Goal: Information Seeking & Learning: Learn about a topic

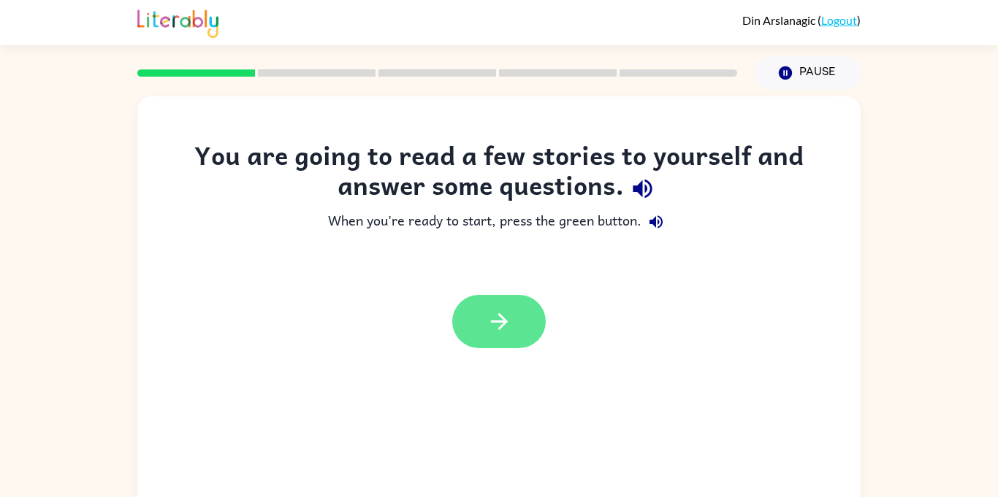
click at [511, 315] on icon "button" at bounding box center [499, 322] width 26 height 26
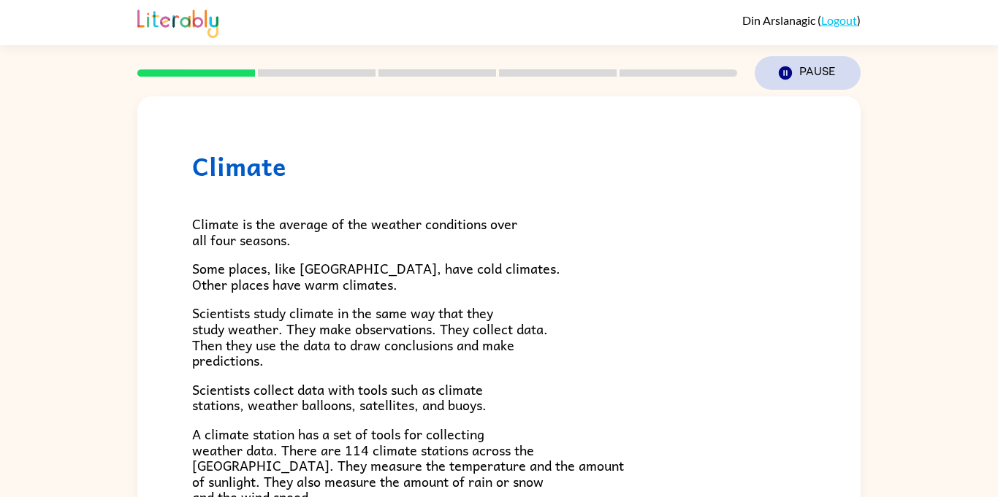
click at [836, 80] on button "Pause Pause" at bounding box center [808, 73] width 106 height 34
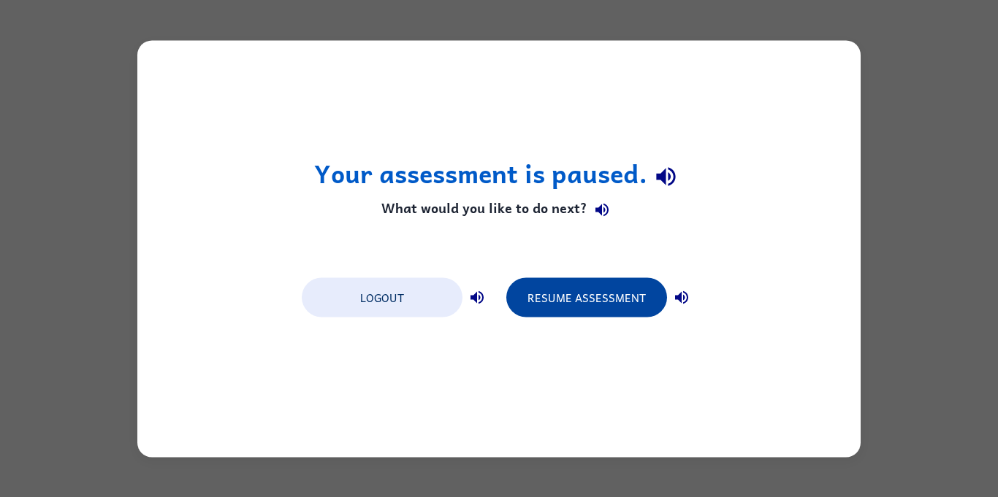
click at [568, 287] on button "Resume Assessment" at bounding box center [586, 297] width 161 height 39
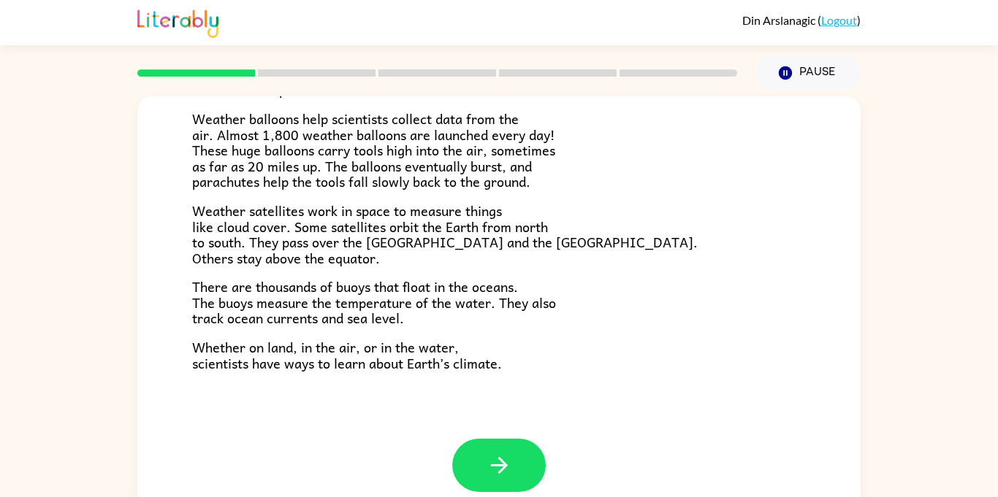
scroll to position [408, 0]
click at [508, 455] on icon "button" at bounding box center [499, 465] width 26 height 26
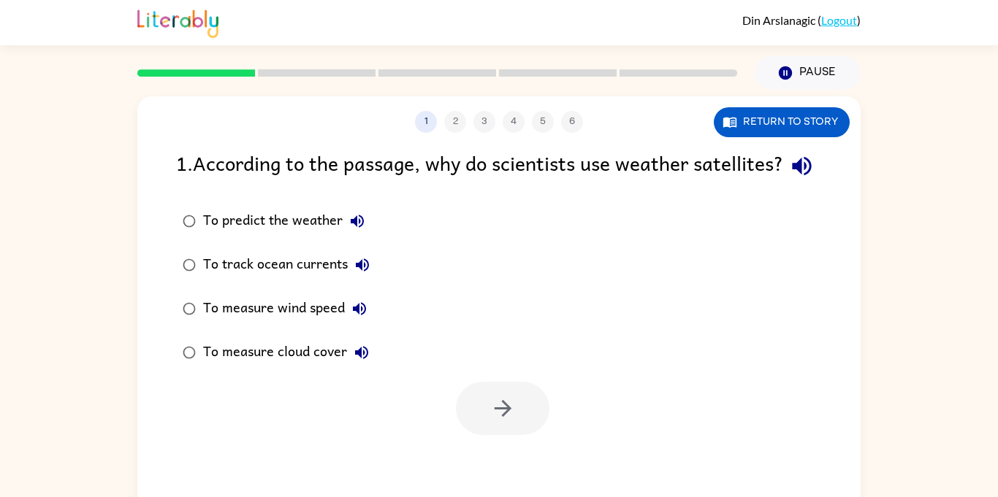
scroll to position [0, 0]
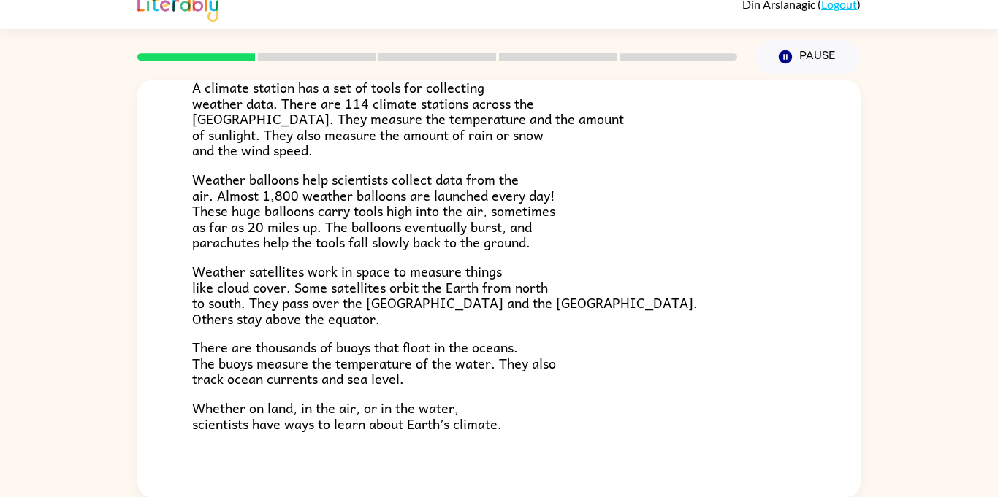
scroll to position [408, 0]
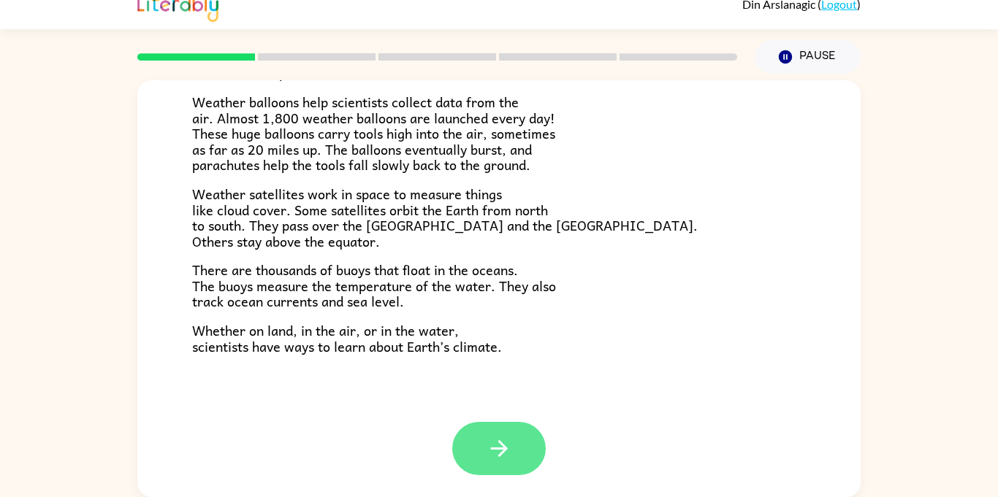
click at [504, 452] on icon "button" at bounding box center [498, 448] width 17 height 17
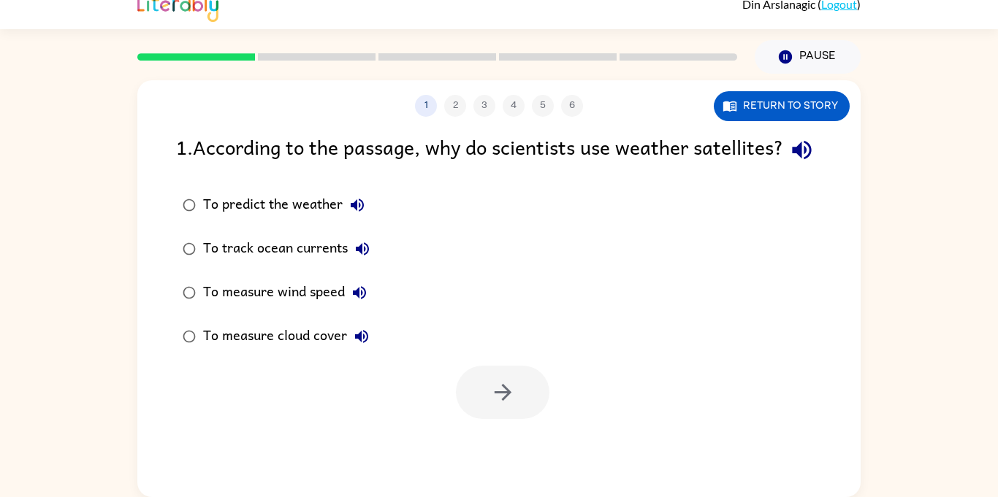
click at [215, 351] on div "To measure cloud cover" at bounding box center [289, 336] width 173 height 29
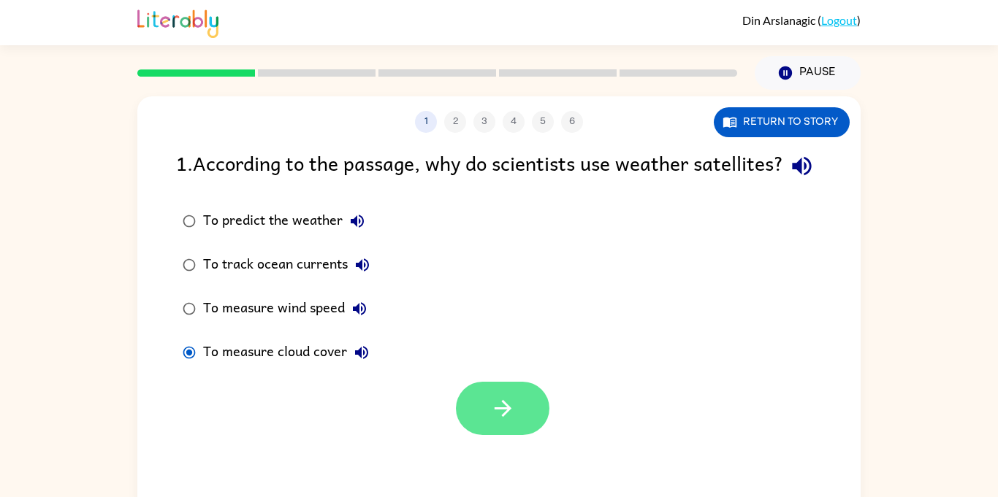
click at [508, 435] on button "button" at bounding box center [502, 408] width 93 height 53
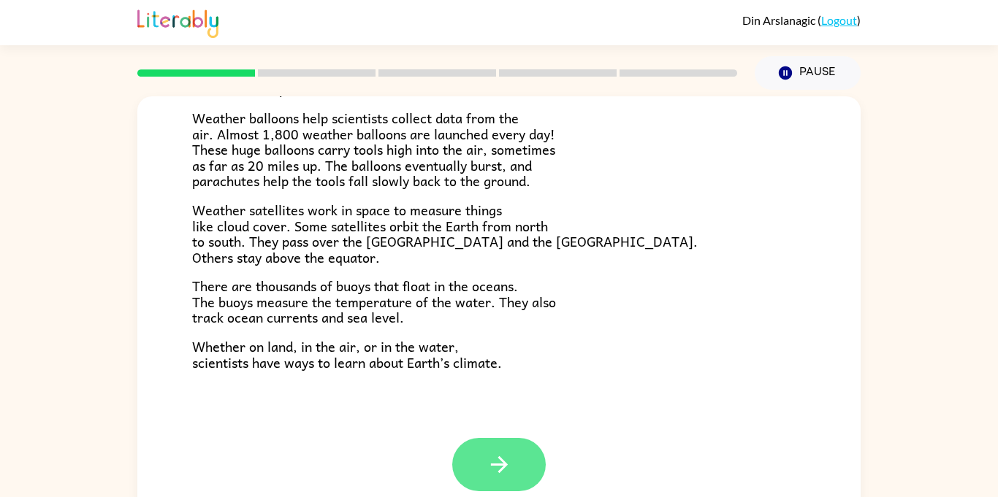
click at [500, 455] on icon "button" at bounding box center [499, 465] width 26 height 26
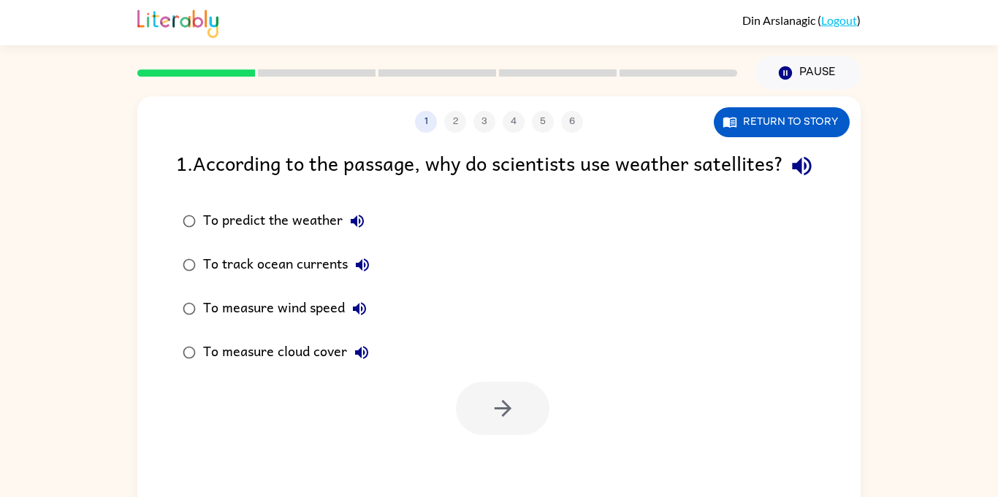
click at [348, 367] on button "To measure cloud cover" at bounding box center [361, 352] width 29 height 29
click at [335, 367] on div "To measure cloud cover" at bounding box center [289, 352] width 173 height 29
click at [521, 435] on button "button" at bounding box center [502, 408] width 93 height 53
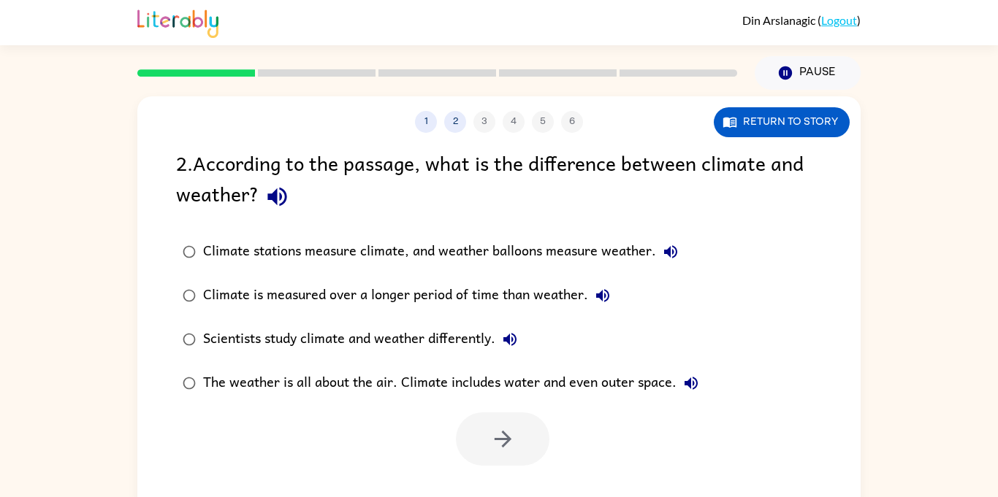
click at [609, 251] on div "Climate stations measure climate, and weather balloons measure weather." at bounding box center [444, 251] width 482 height 29
click at [499, 449] on icon "button" at bounding box center [503, 440] width 26 height 26
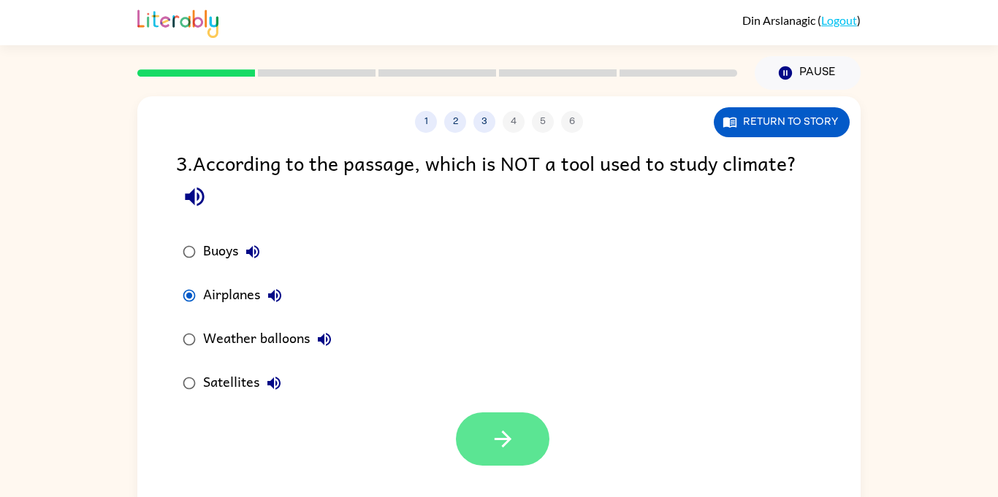
click at [469, 420] on button "button" at bounding box center [502, 439] width 93 height 53
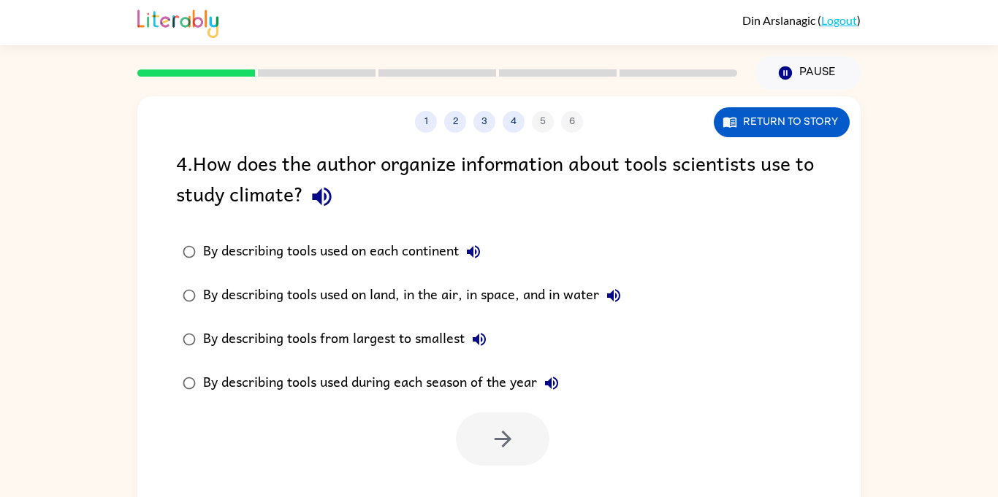
click at [480, 251] on icon "button" at bounding box center [473, 251] width 13 height 13
click at [462, 247] on button "By describing tools used on each continent" at bounding box center [473, 251] width 29 height 29
click at [470, 253] on icon "button" at bounding box center [474, 252] width 18 height 18
click at [512, 445] on icon "button" at bounding box center [503, 440] width 26 height 26
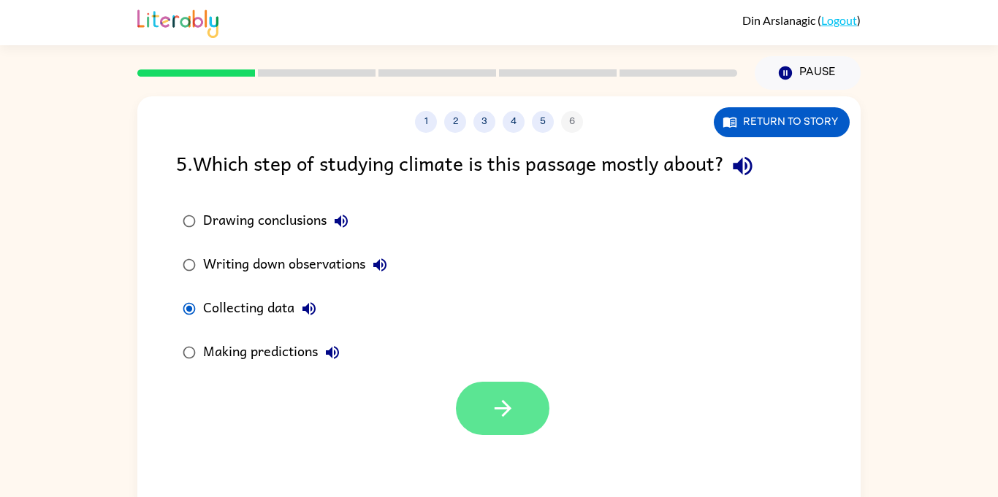
click at [517, 424] on button "button" at bounding box center [502, 408] width 93 height 53
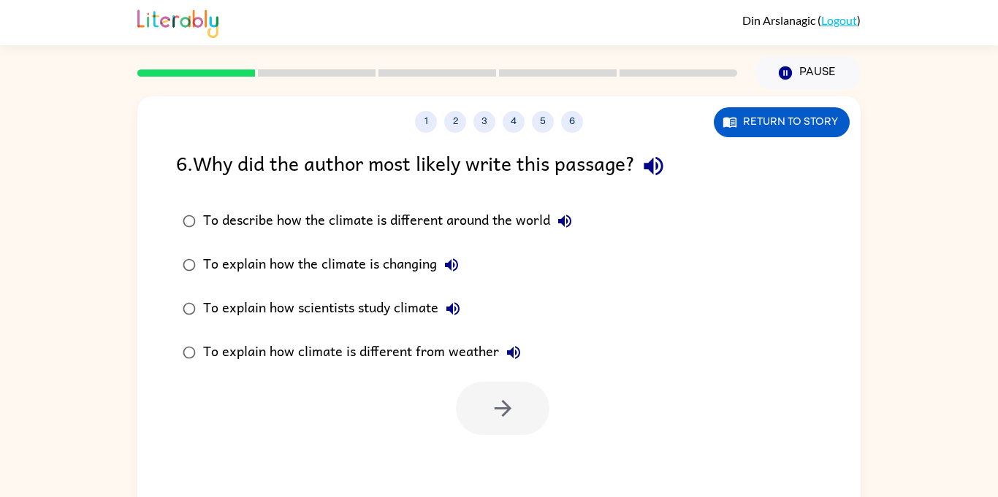
click at [247, 311] on div "To explain how scientists study climate" at bounding box center [335, 308] width 264 height 29
click at [511, 419] on icon "button" at bounding box center [503, 409] width 26 height 26
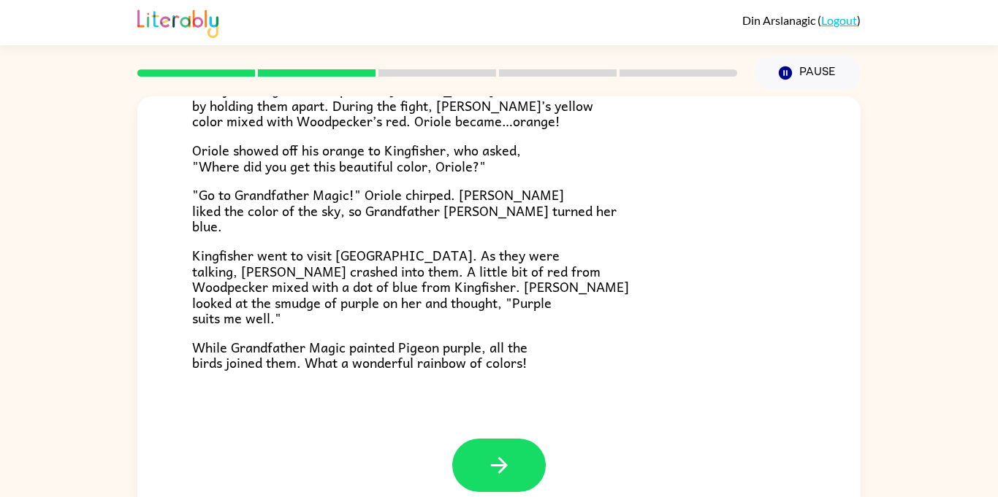
scroll to position [377, 0]
click at [485, 456] on button "button" at bounding box center [498, 464] width 93 height 53
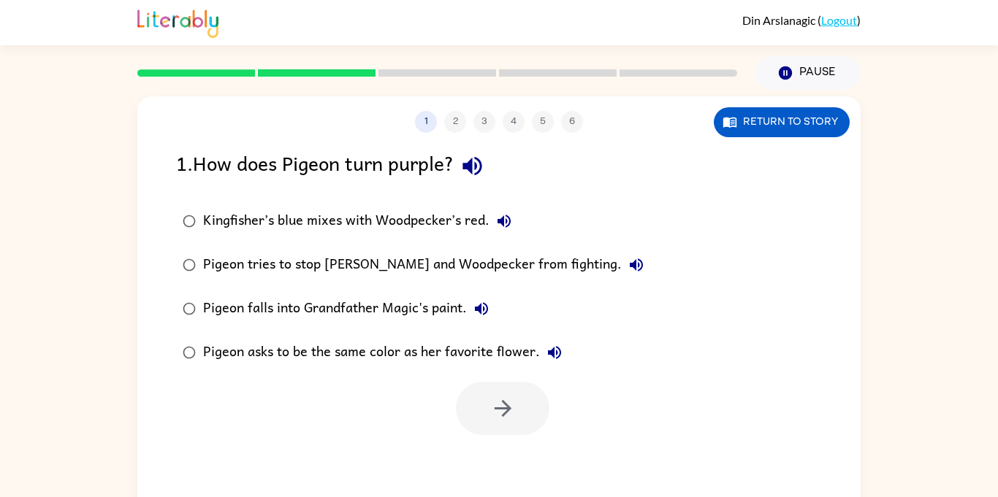
scroll to position [0, 0]
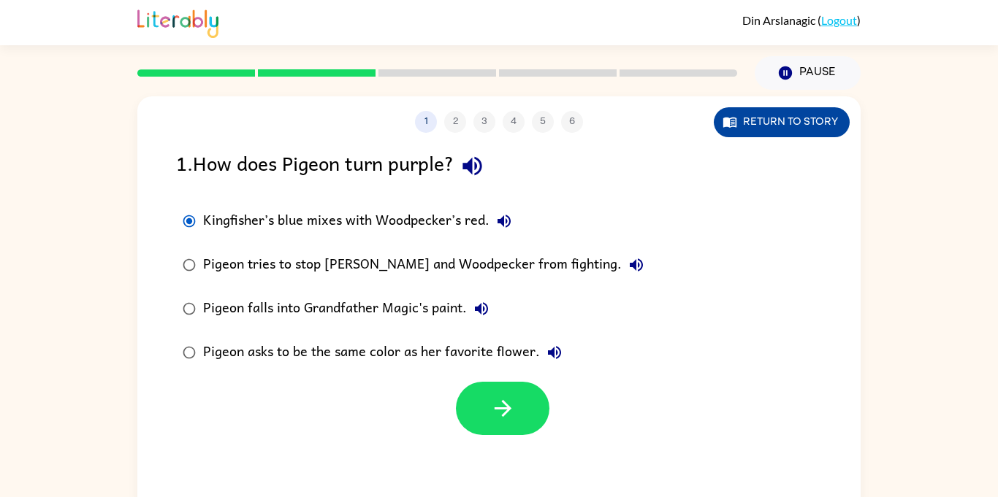
click at [781, 113] on button "Return to story" at bounding box center [782, 122] width 136 height 30
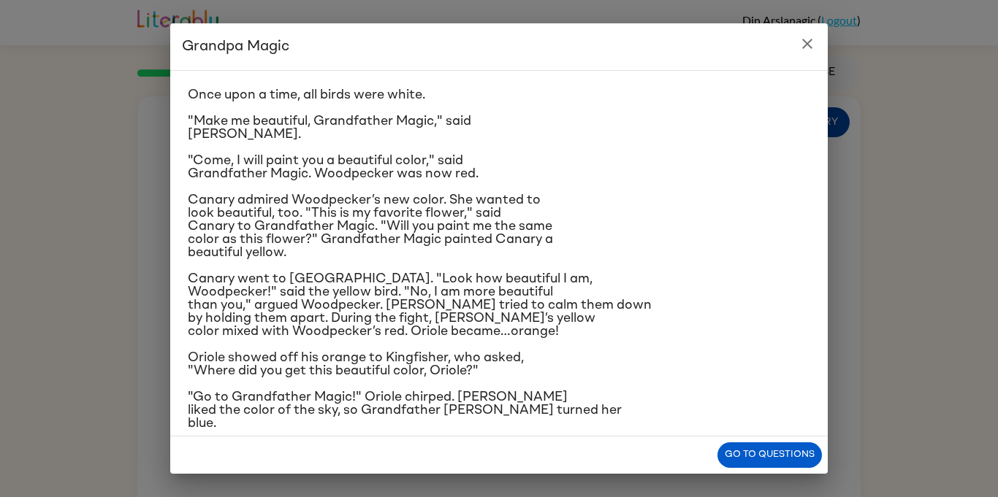
scroll to position [167, 0]
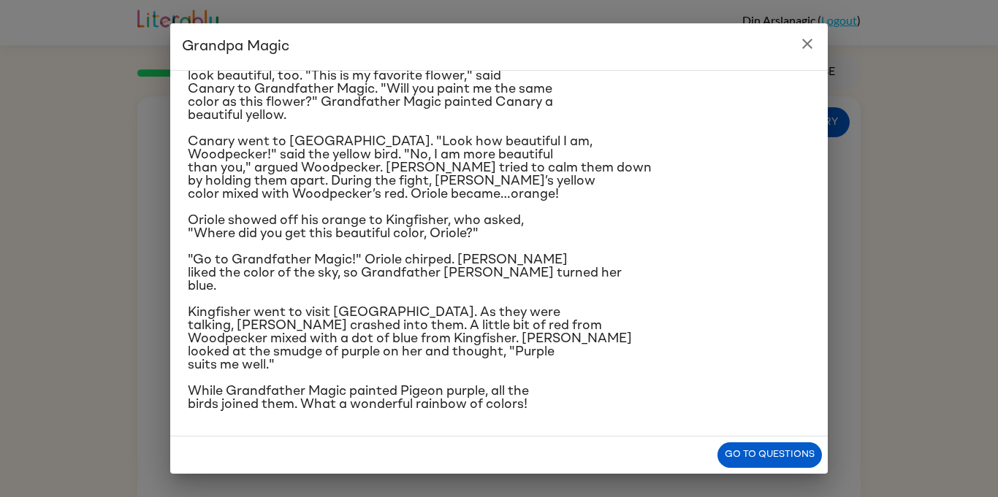
click at [817, 42] on button "close" at bounding box center [807, 43] width 29 height 29
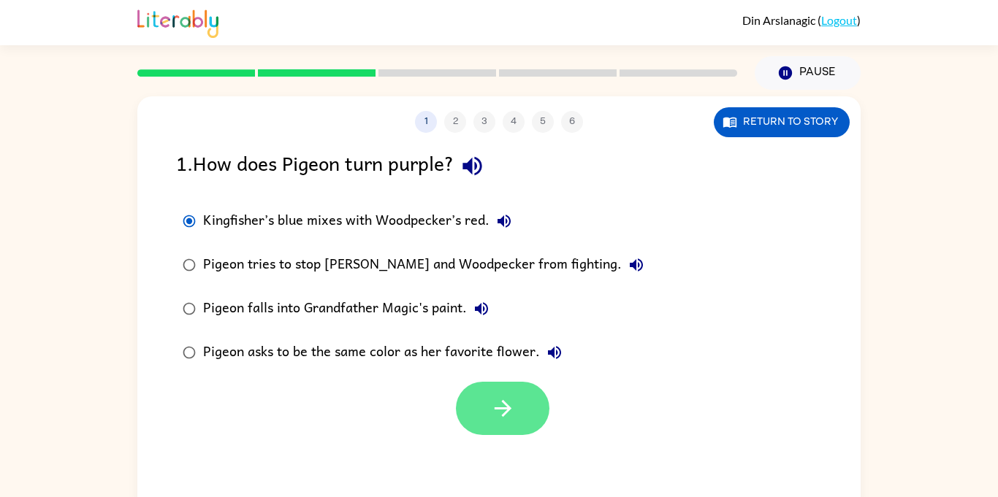
click at [516, 403] on button "button" at bounding box center [502, 408] width 93 height 53
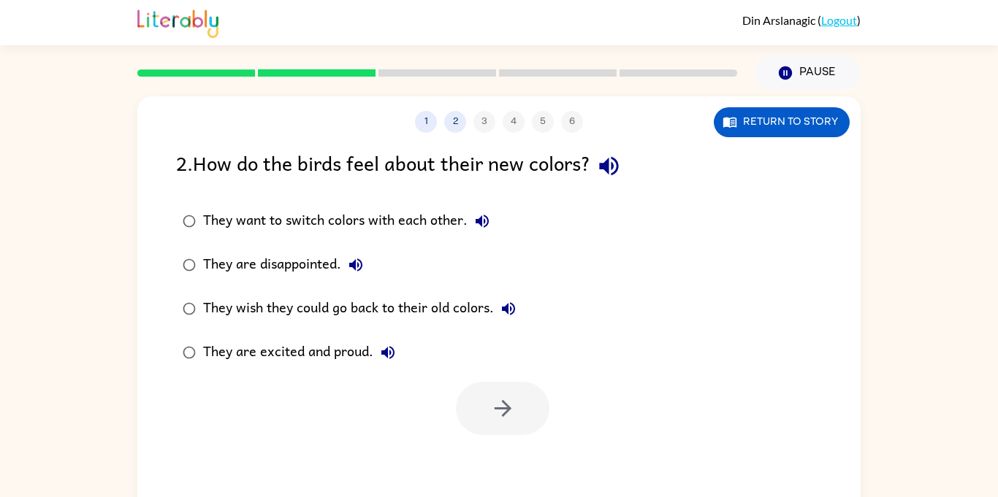
click at [308, 349] on div "They are excited and proud." at bounding box center [302, 352] width 199 height 29
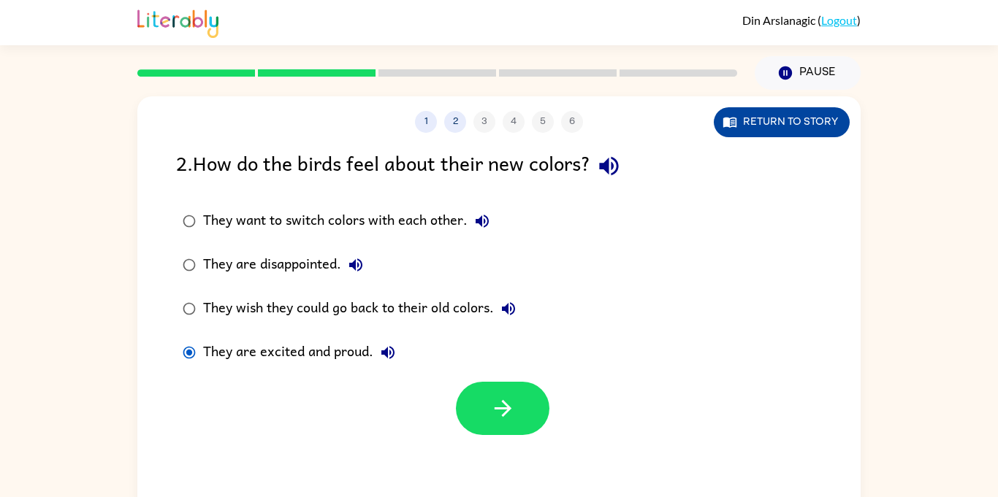
click at [814, 120] on button "Return to story" at bounding box center [782, 122] width 136 height 30
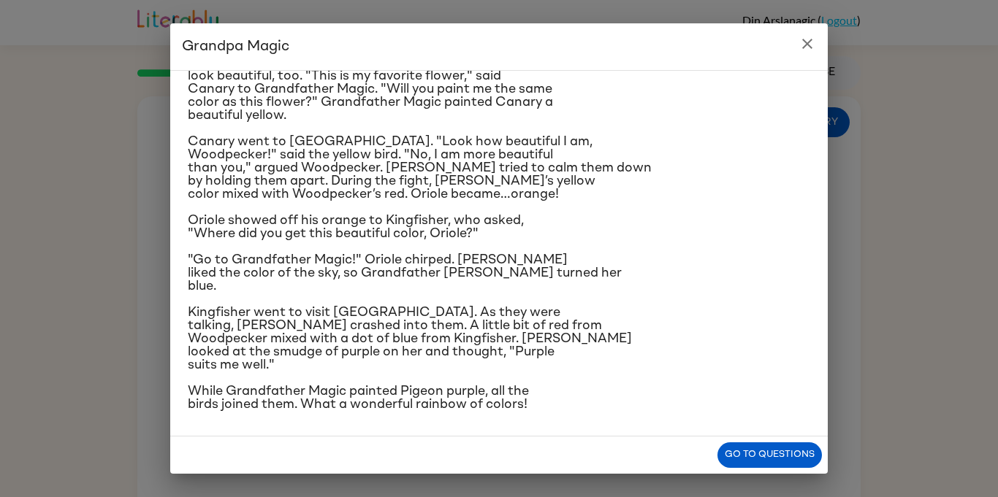
click at [815, 45] on icon "close" at bounding box center [807, 44] width 18 height 18
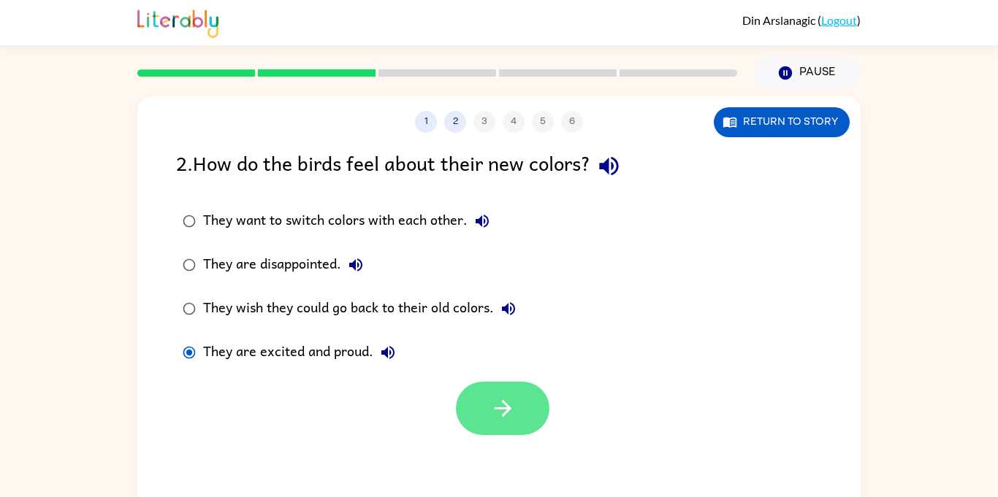
click at [521, 421] on button "button" at bounding box center [502, 408] width 93 height 53
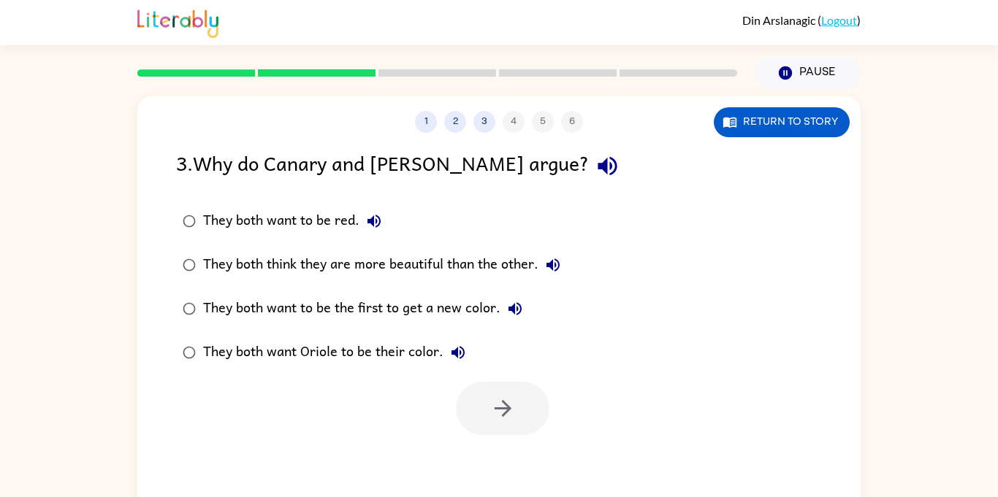
click at [423, 256] on div "They both think they are more beautiful than the other." at bounding box center [385, 265] width 364 height 29
click at [516, 395] on button "button" at bounding box center [502, 408] width 93 height 53
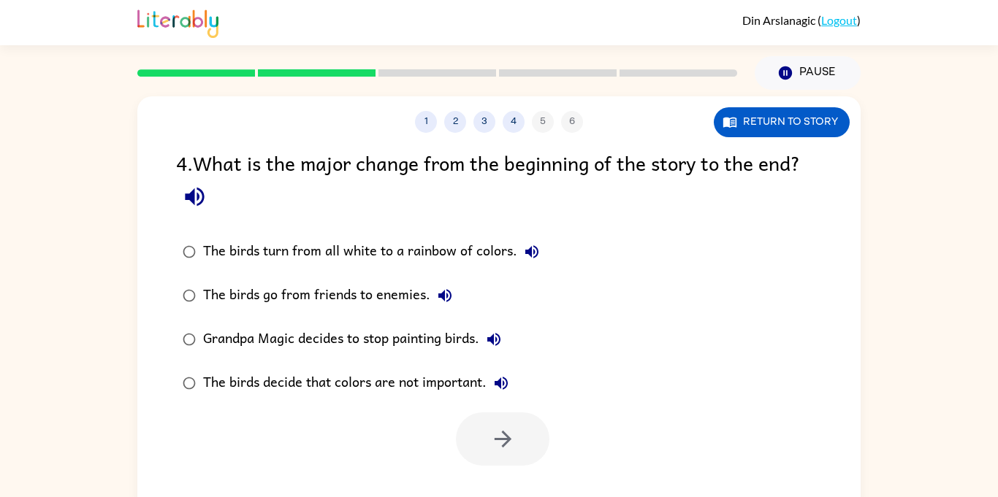
click at [568, 287] on div "The birds turn from all white to a rainbow of colors. The birds go from friends…" at bounding box center [518, 317] width 684 height 175
click at [236, 238] on div "The birds turn from all white to a rainbow of colors." at bounding box center [374, 251] width 343 height 29
click at [493, 454] on button "button" at bounding box center [502, 439] width 93 height 53
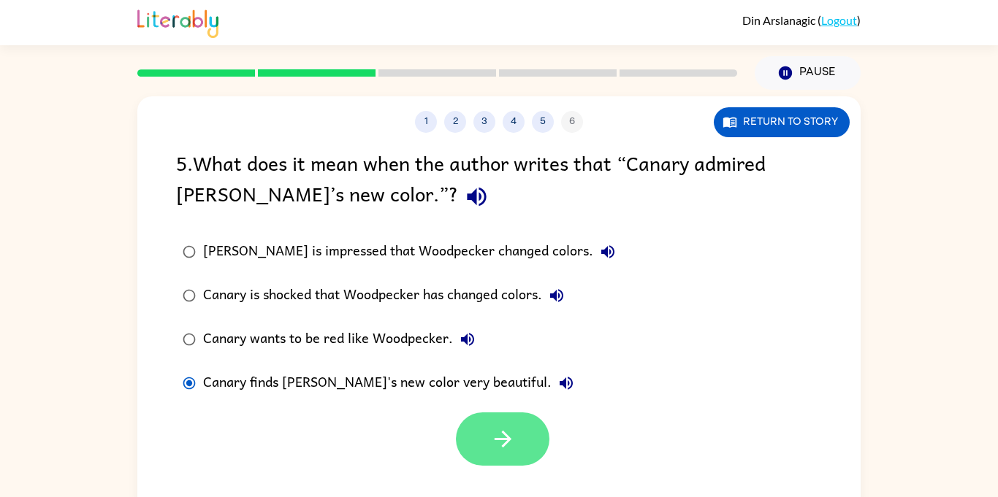
click at [473, 446] on button "button" at bounding box center [502, 439] width 93 height 53
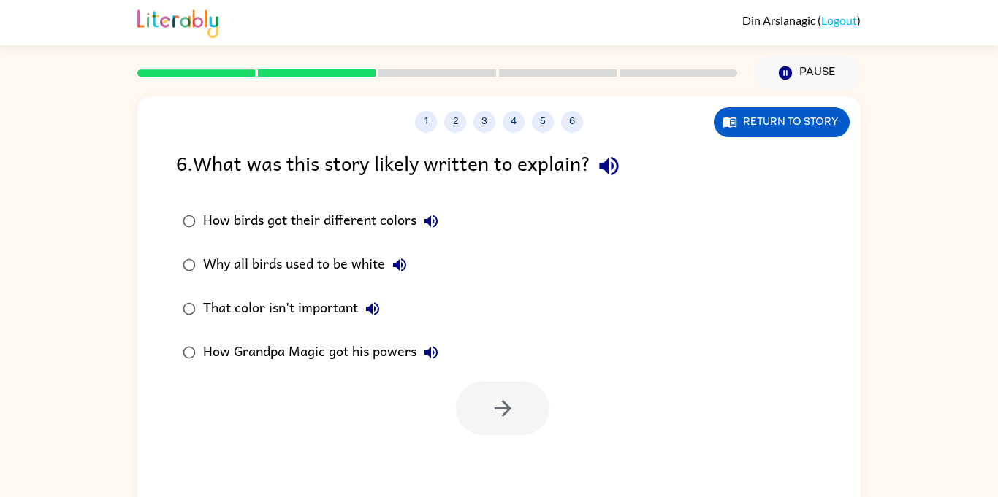
click at [409, 217] on div "How birds got their different colors" at bounding box center [324, 221] width 242 height 29
click at [494, 413] on icon "button" at bounding box center [503, 409] width 26 height 26
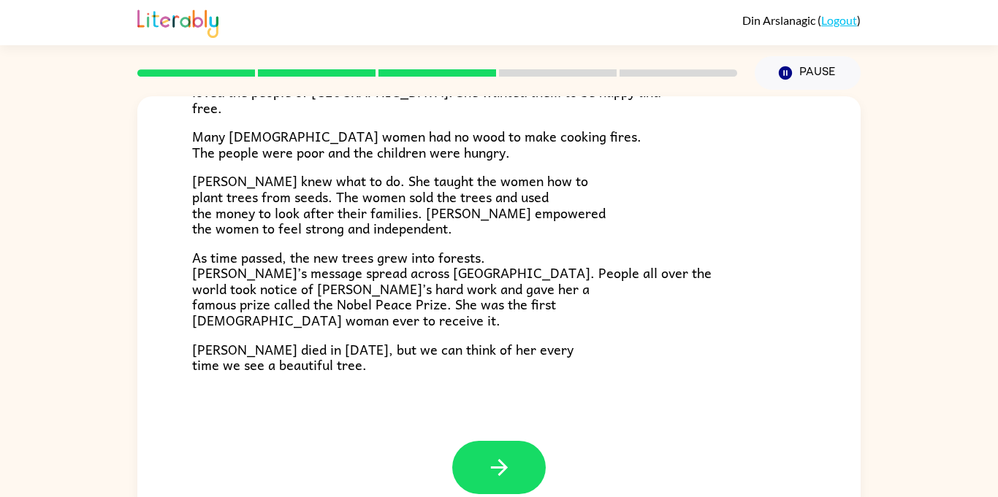
scroll to position [411, 0]
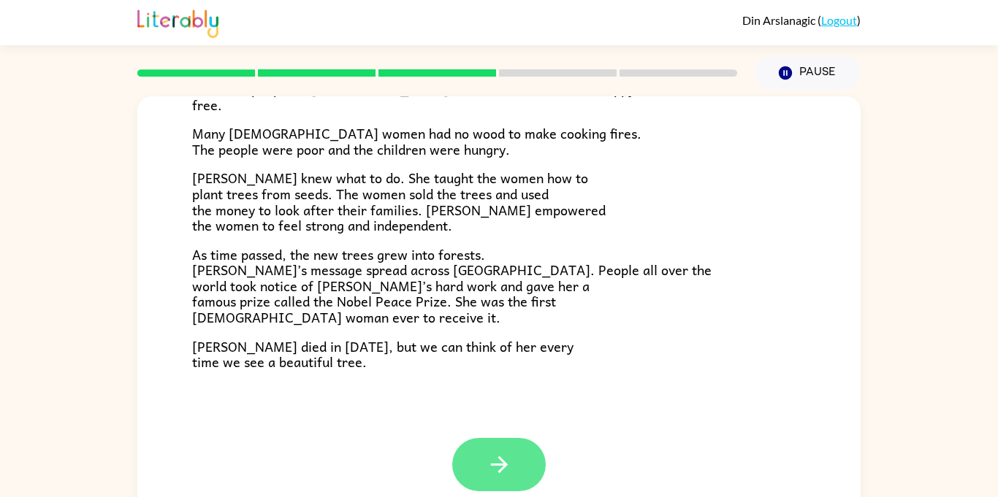
click at [517, 468] on button "button" at bounding box center [498, 464] width 93 height 53
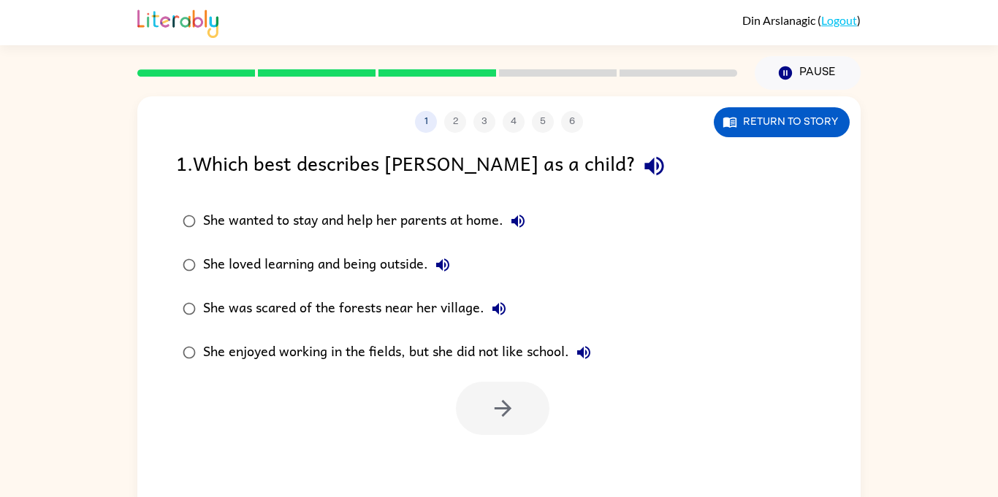
scroll to position [0, 0]
click at [264, 270] on div "She loved learning and being outside." at bounding box center [330, 265] width 254 height 29
click at [527, 416] on button "button" at bounding box center [502, 408] width 93 height 53
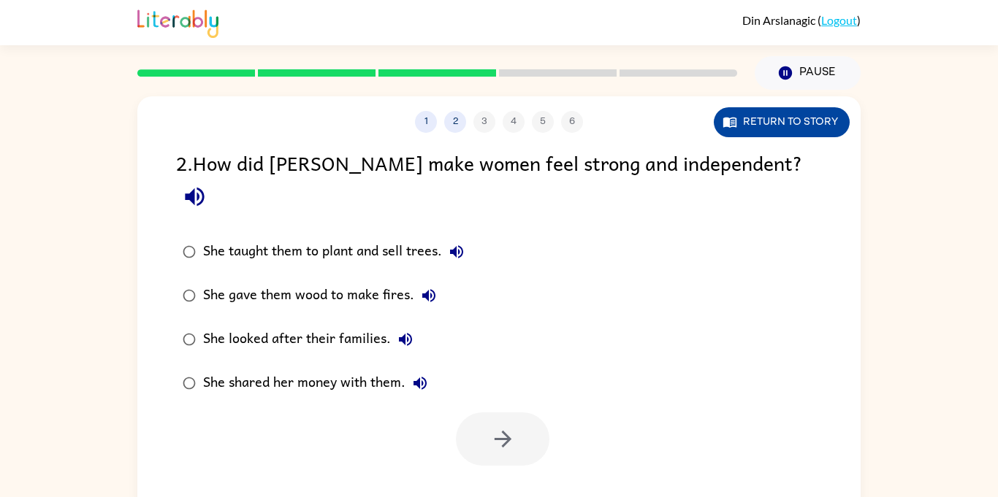
click at [725, 122] on icon "button" at bounding box center [729, 123] width 13 height 10
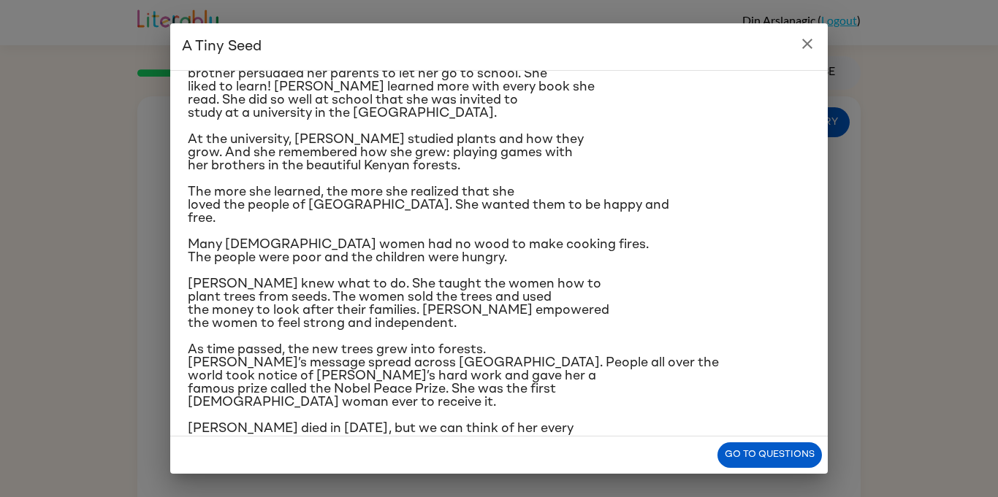
scroll to position [157, 0]
click at [814, 39] on icon "close" at bounding box center [807, 44] width 18 height 18
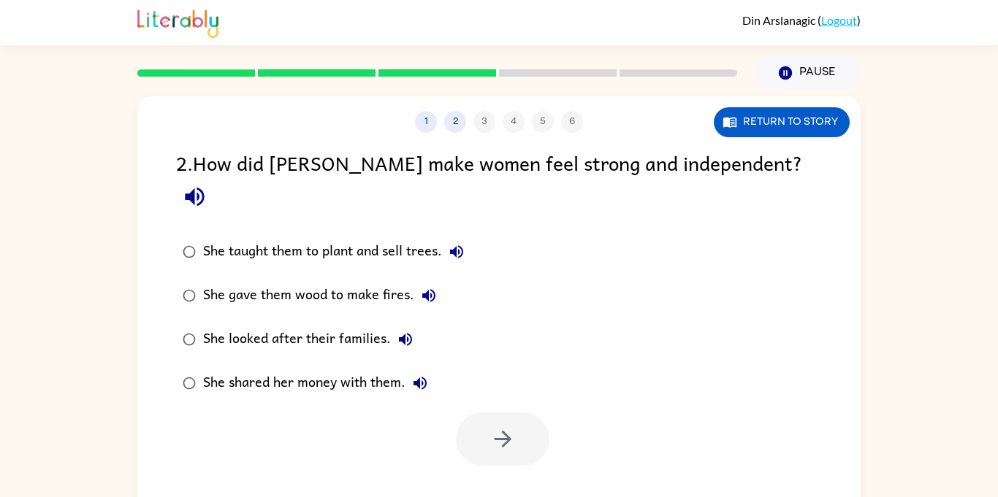
click at [238, 237] on div "She taught them to plant and sell trees." at bounding box center [337, 251] width 268 height 29
click at [511, 424] on button "button" at bounding box center [502, 439] width 93 height 53
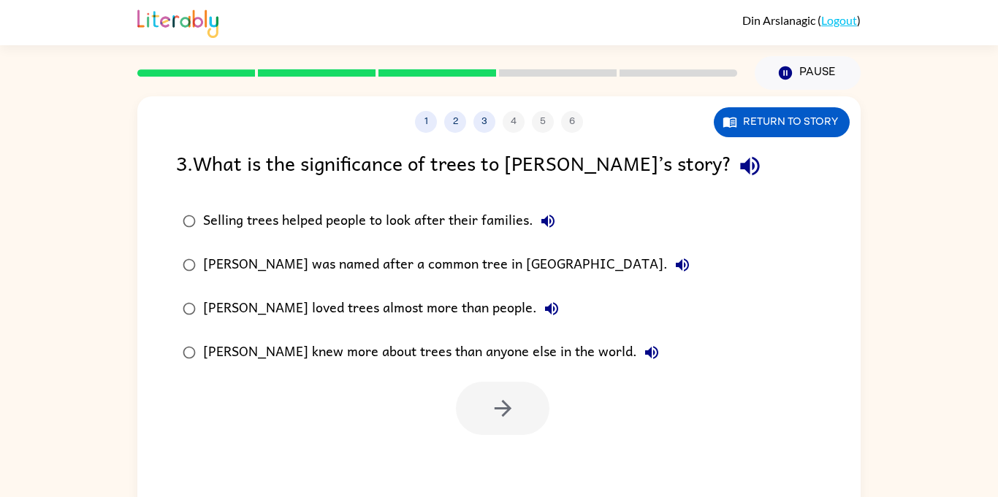
click at [392, 246] on label "[PERSON_NAME] was named after a common tree in [GEOGRAPHIC_DATA]." at bounding box center [436, 265] width 536 height 44
click at [382, 235] on div "Selling trees helped people to look after their families." at bounding box center [382, 221] width 359 height 29
click at [466, 408] on button "button" at bounding box center [502, 408] width 93 height 53
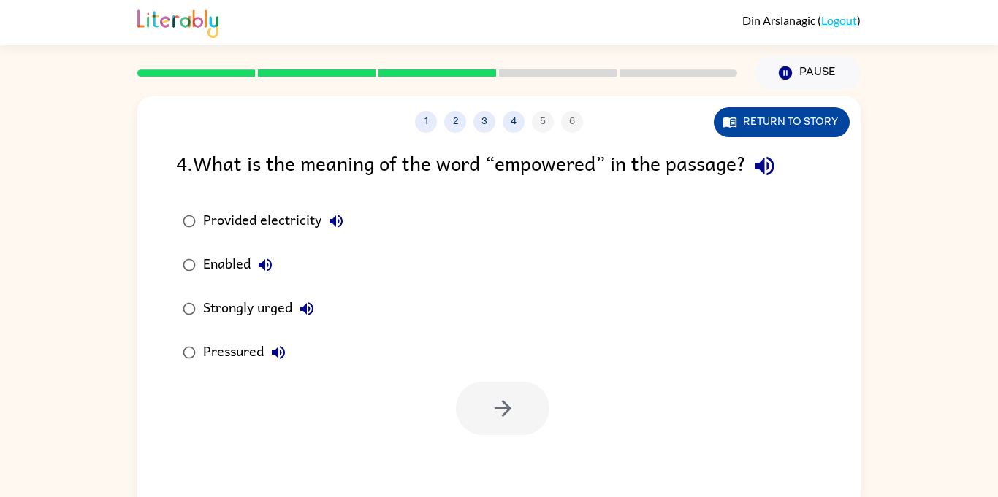
click at [813, 131] on button "Return to story" at bounding box center [782, 122] width 136 height 30
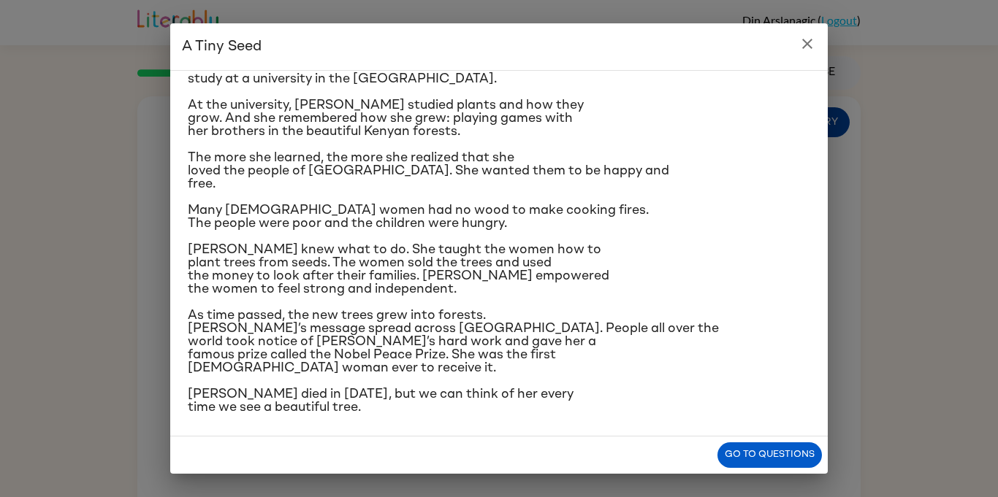
scroll to position [193, 0]
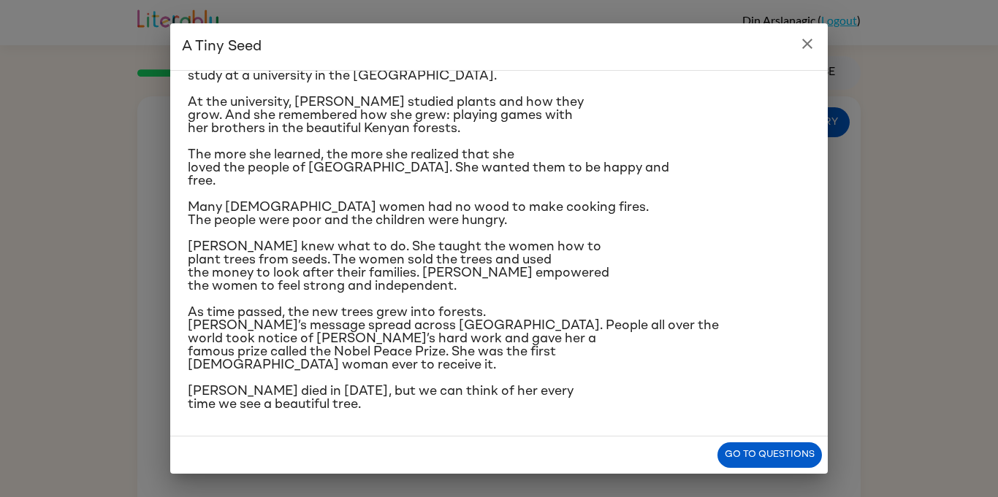
click at [813, 56] on button "close" at bounding box center [807, 43] width 29 height 29
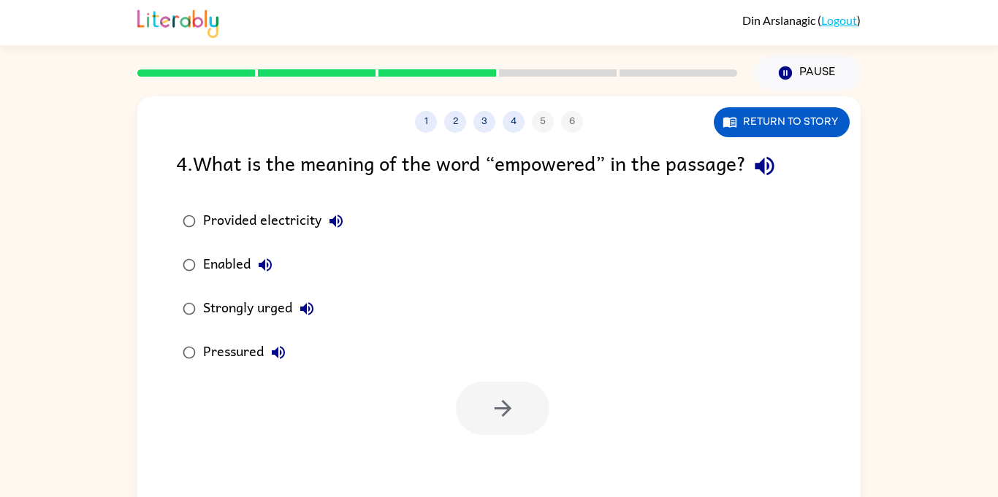
click at [304, 313] on icon "button" at bounding box center [307, 309] width 18 height 18
click at [272, 321] on div "Strongly urged" at bounding box center [262, 308] width 118 height 29
click at [508, 410] on icon "button" at bounding box center [502, 408] width 17 height 17
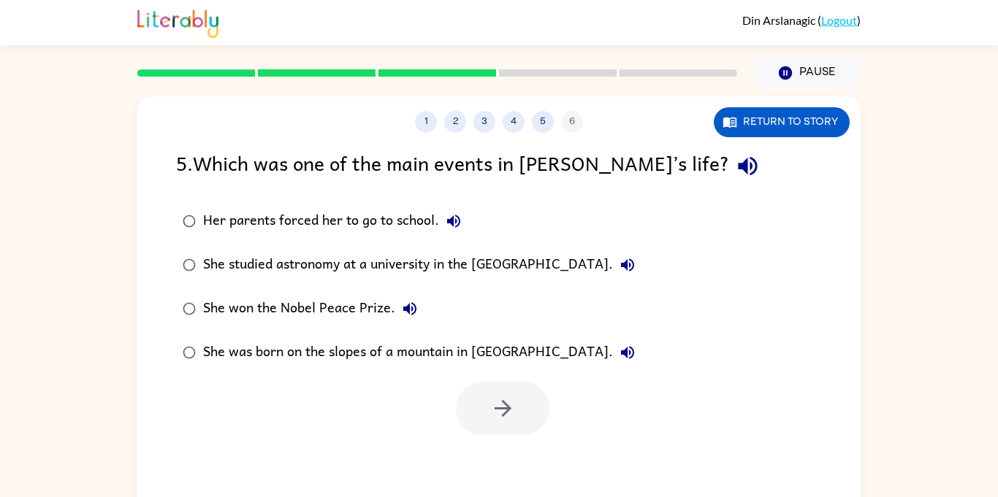
click at [338, 305] on div "She won the Nobel Peace Prize." at bounding box center [313, 308] width 221 height 29
click at [484, 405] on button "button" at bounding box center [502, 408] width 93 height 53
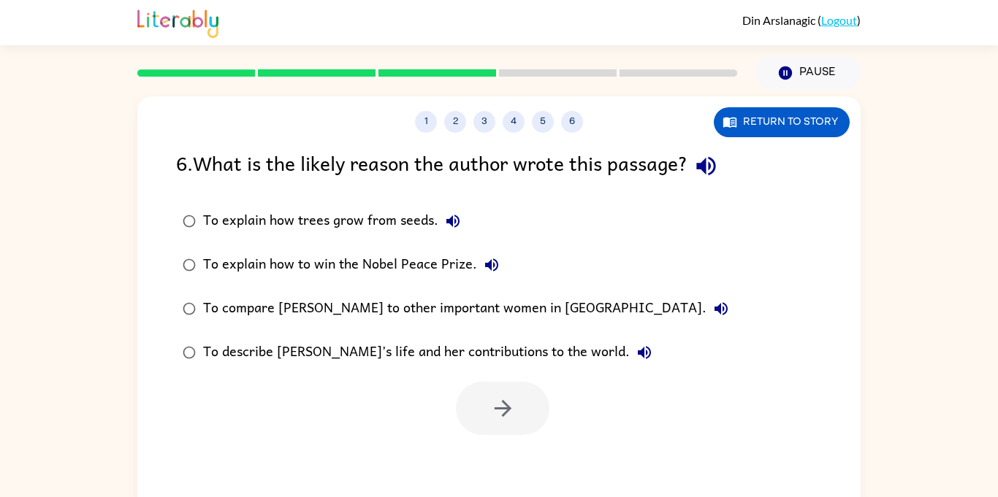
click at [481, 354] on div "To describe [PERSON_NAME]’s life and her contributions to the world." at bounding box center [431, 352] width 456 height 29
click at [484, 409] on button "button" at bounding box center [502, 408] width 93 height 53
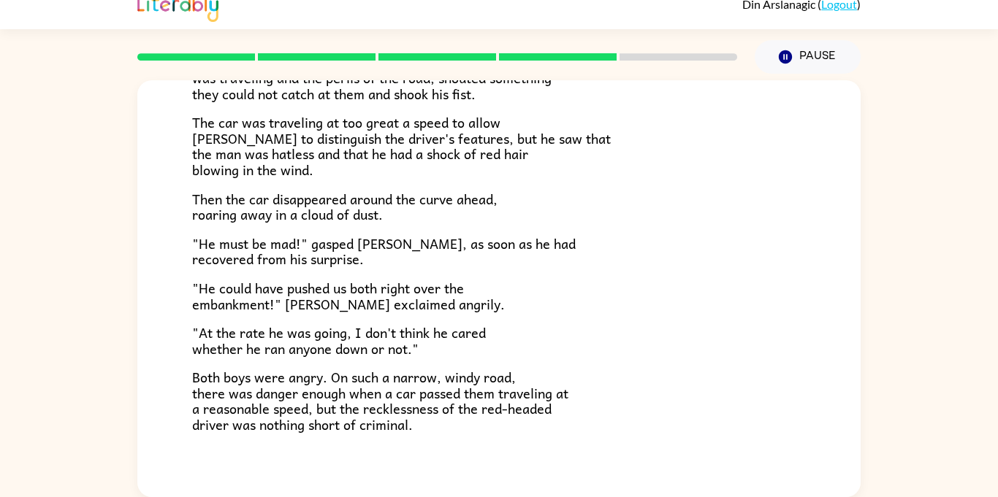
scroll to position [405, 0]
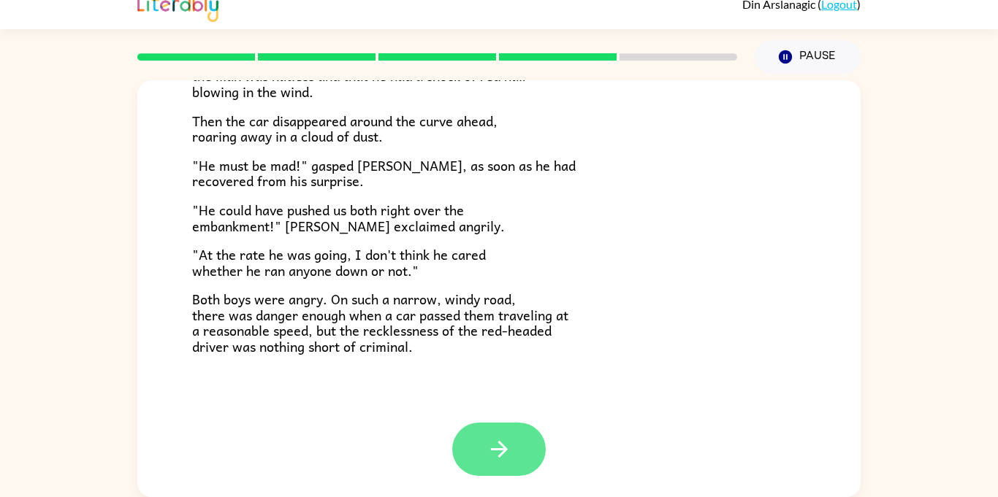
click at [484, 449] on button "button" at bounding box center [498, 449] width 93 height 53
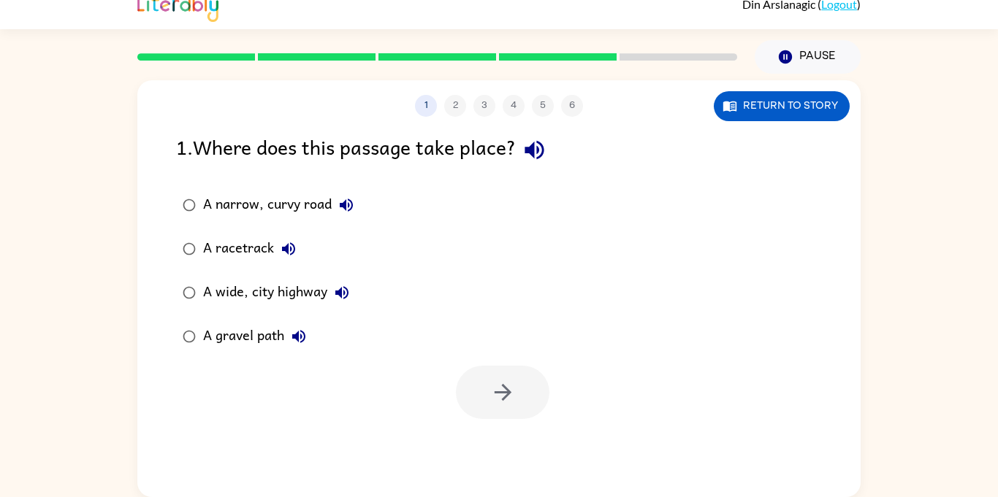
scroll to position [0, 0]
click at [796, 102] on button "Return to story" at bounding box center [782, 106] width 136 height 30
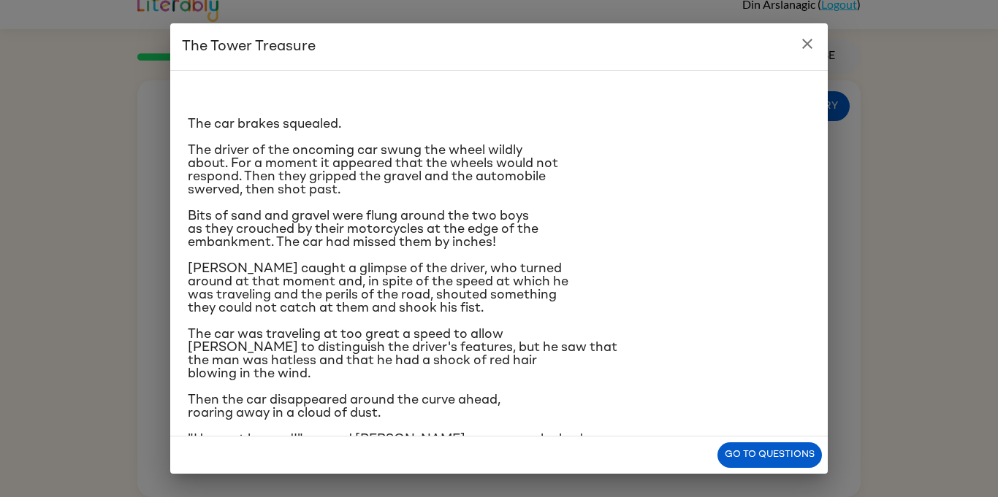
click at [810, 43] on icon "close" at bounding box center [807, 44] width 18 height 18
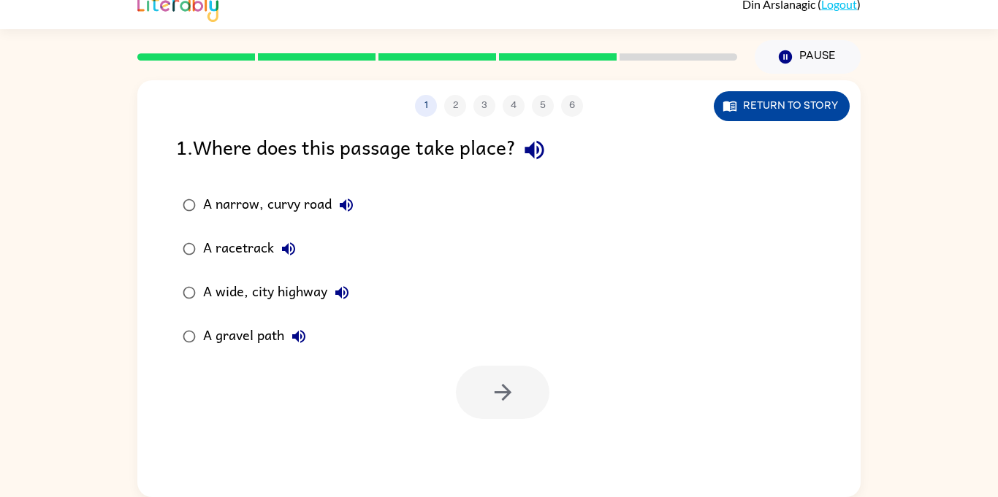
click at [813, 94] on button "Return to story" at bounding box center [782, 106] width 136 height 30
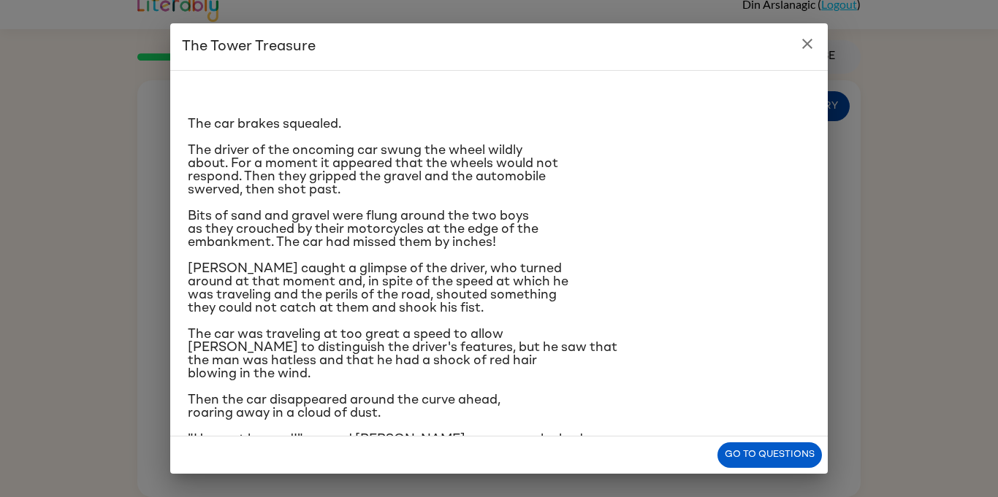
scroll to position [1, 0]
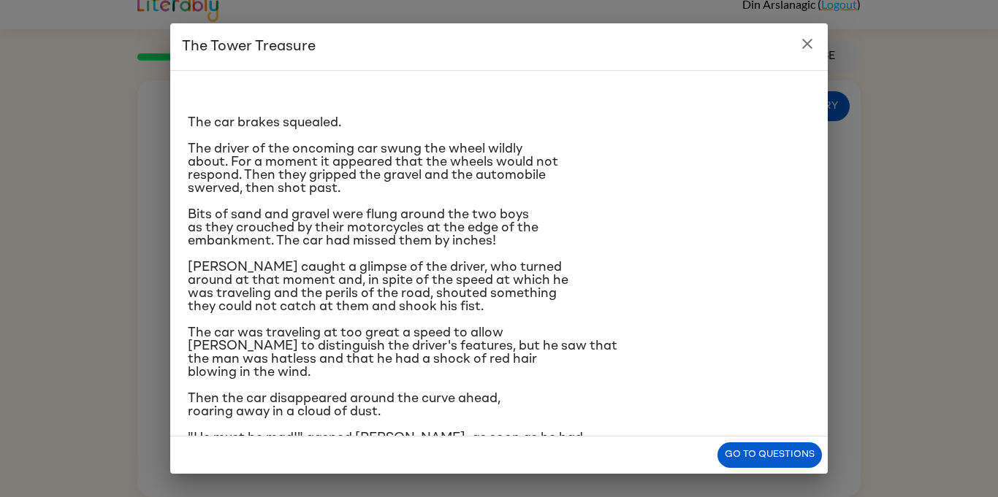
click at [816, 39] on button "close" at bounding box center [807, 43] width 29 height 29
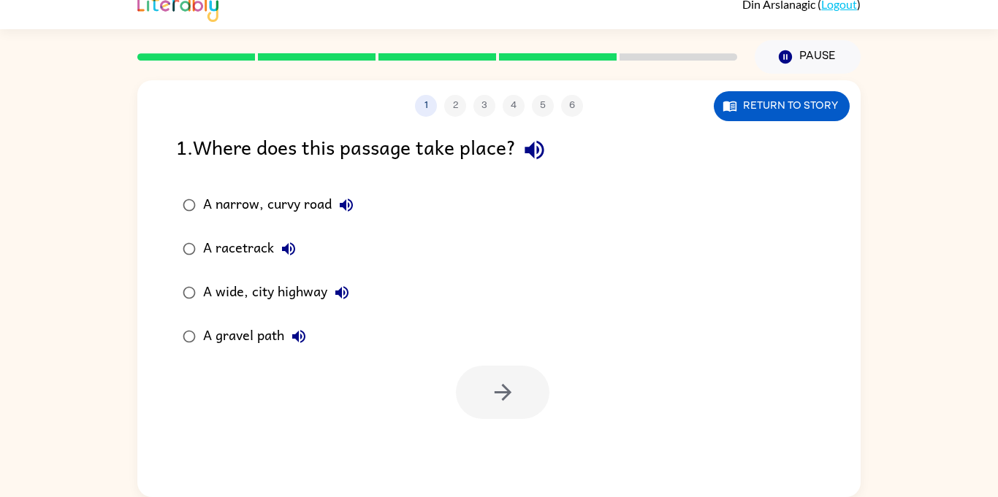
click at [215, 212] on div "A narrow, curvy road" at bounding box center [282, 205] width 158 height 29
click at [516, 395] on button "button" at bounding box center [502, 392] width 93 height 53
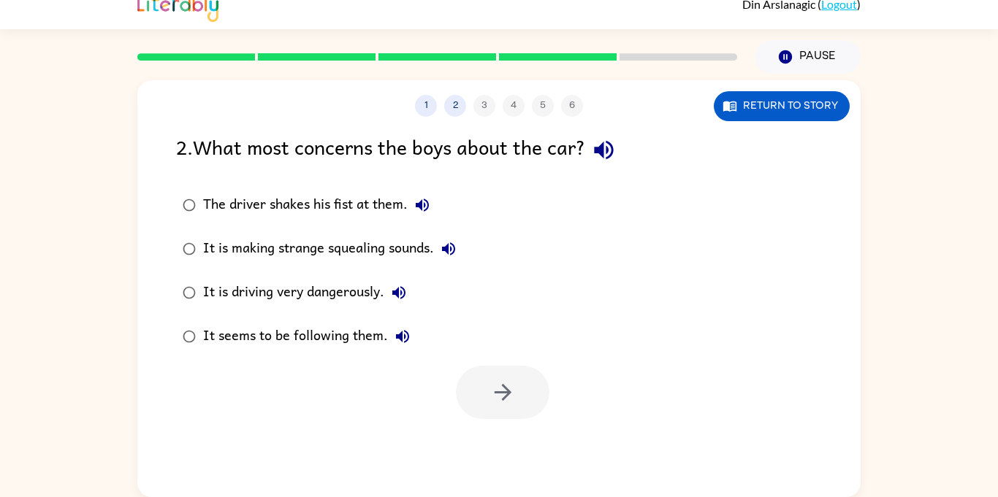
click at [220, 293] on div "It is driving very dangerously." at bounding box center [308, 292] width 210 height 29
click at [502, 400] on icon "button" at bounding box center [502, 392] width 17 height 17
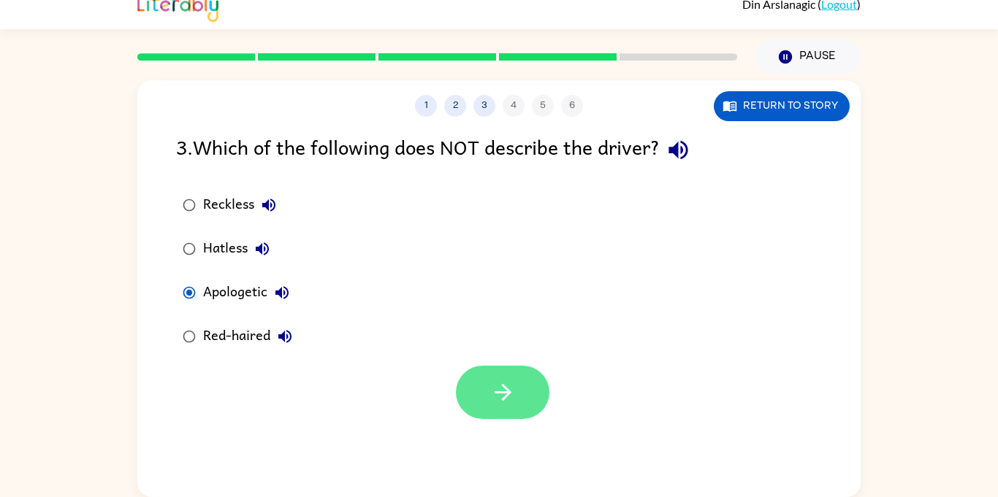
click at [523, 408] on button "button" at bounding box center [502, 392] width 93 height 53
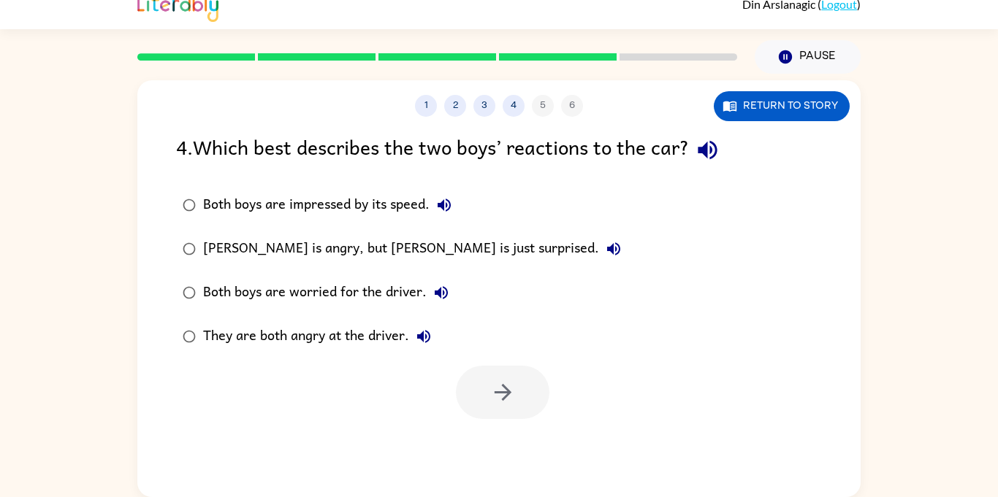
click at [213, 334] on div "They are both angry at the driver." at bounding box center [320, 336] width 235 height 29
click at [519, 388] on button "button" at bounding box center [502, 392] width 93 height 53
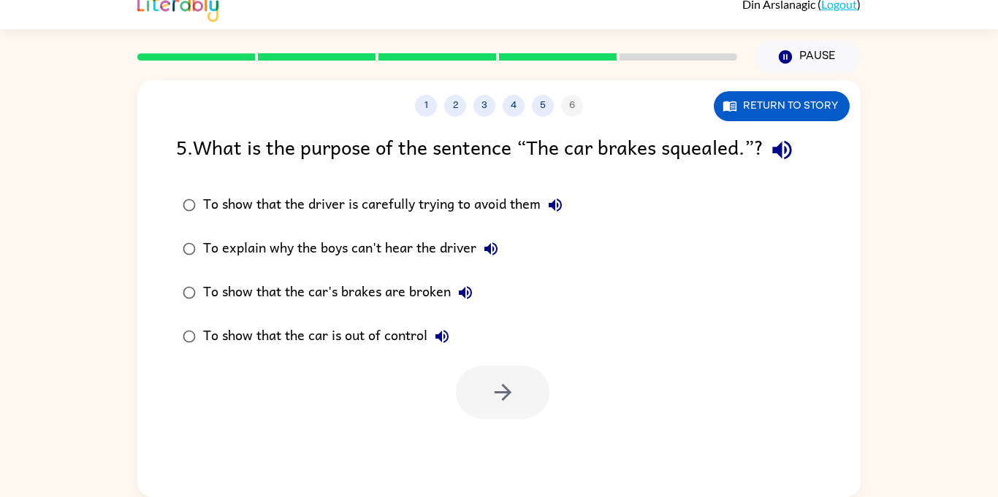
click at [213, 340] on div "To show that the car is out of control" at bounding box center [329, 336] width 253 height 29
click at [528, 397] on button "button" at bounding box center [502, 392] width 93 height 53
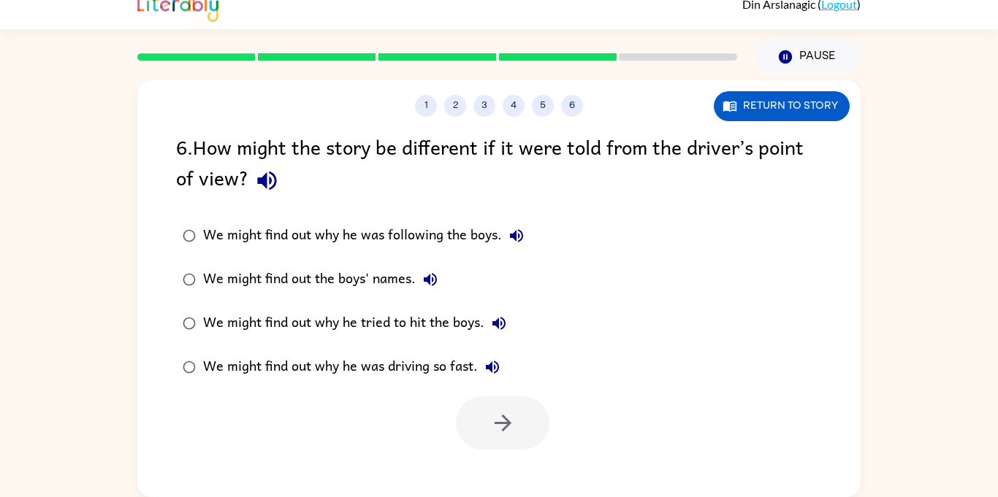
click at [383, 308] on label "We might find out why he tried to hit the boys." at bounding box center [353, 324] width 370 height 44
click at [507, 432] on icon "button" at bounding box center [503, 423] width 26 height 26
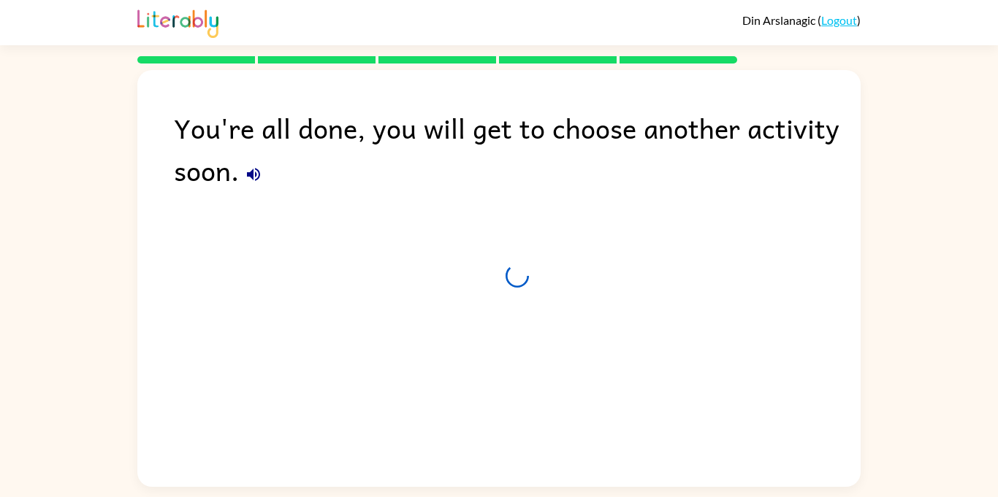
scroll to position [0, 0]
